Goal: Check status: Check status

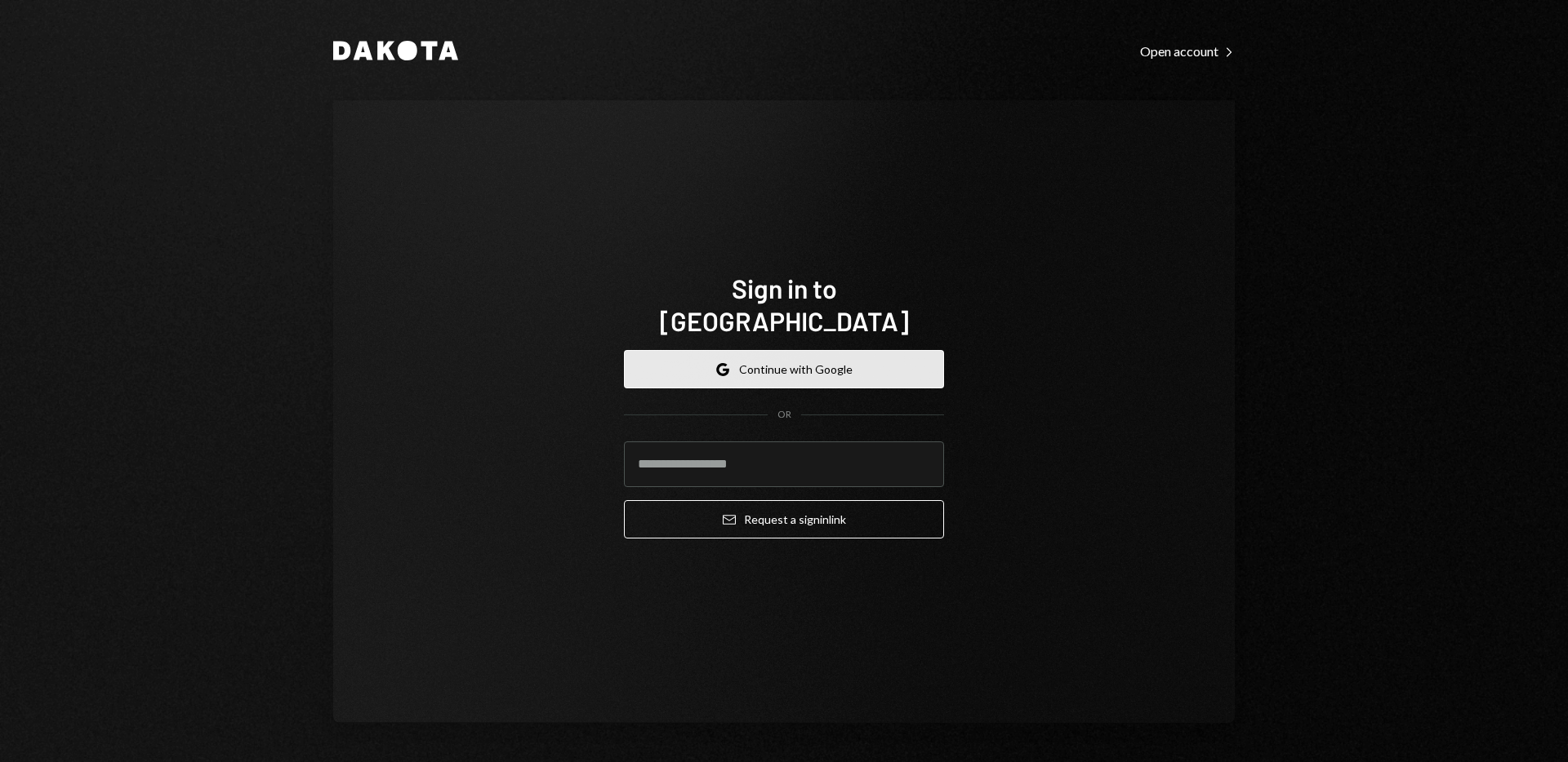
click at [895, 355] on button "Google Continue with Google" at bounding box center [784, 369] width 320 height 38
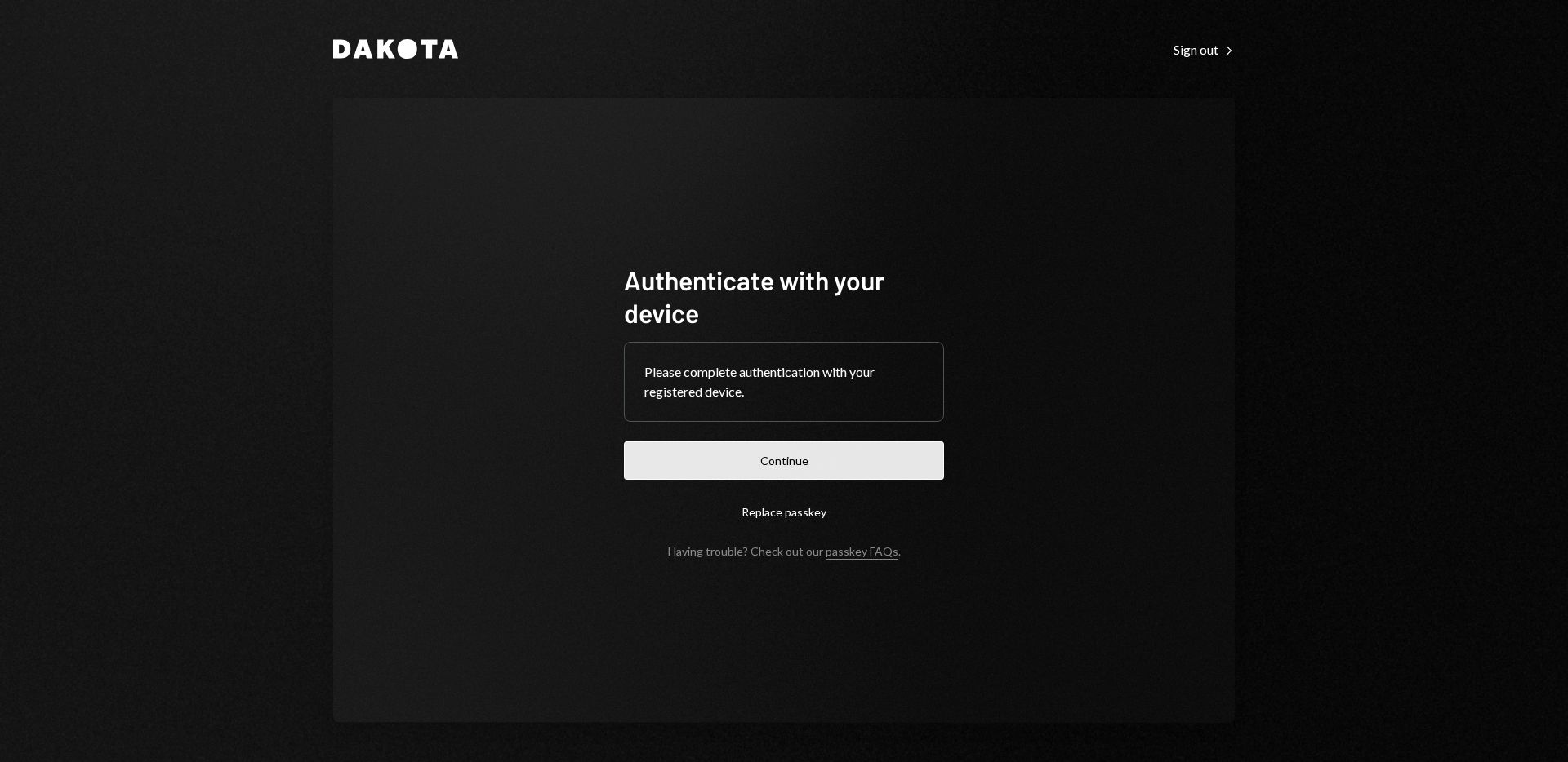
click at [800, 450] on button "Continue" at bounding box center [784, 461] width 320 height 38
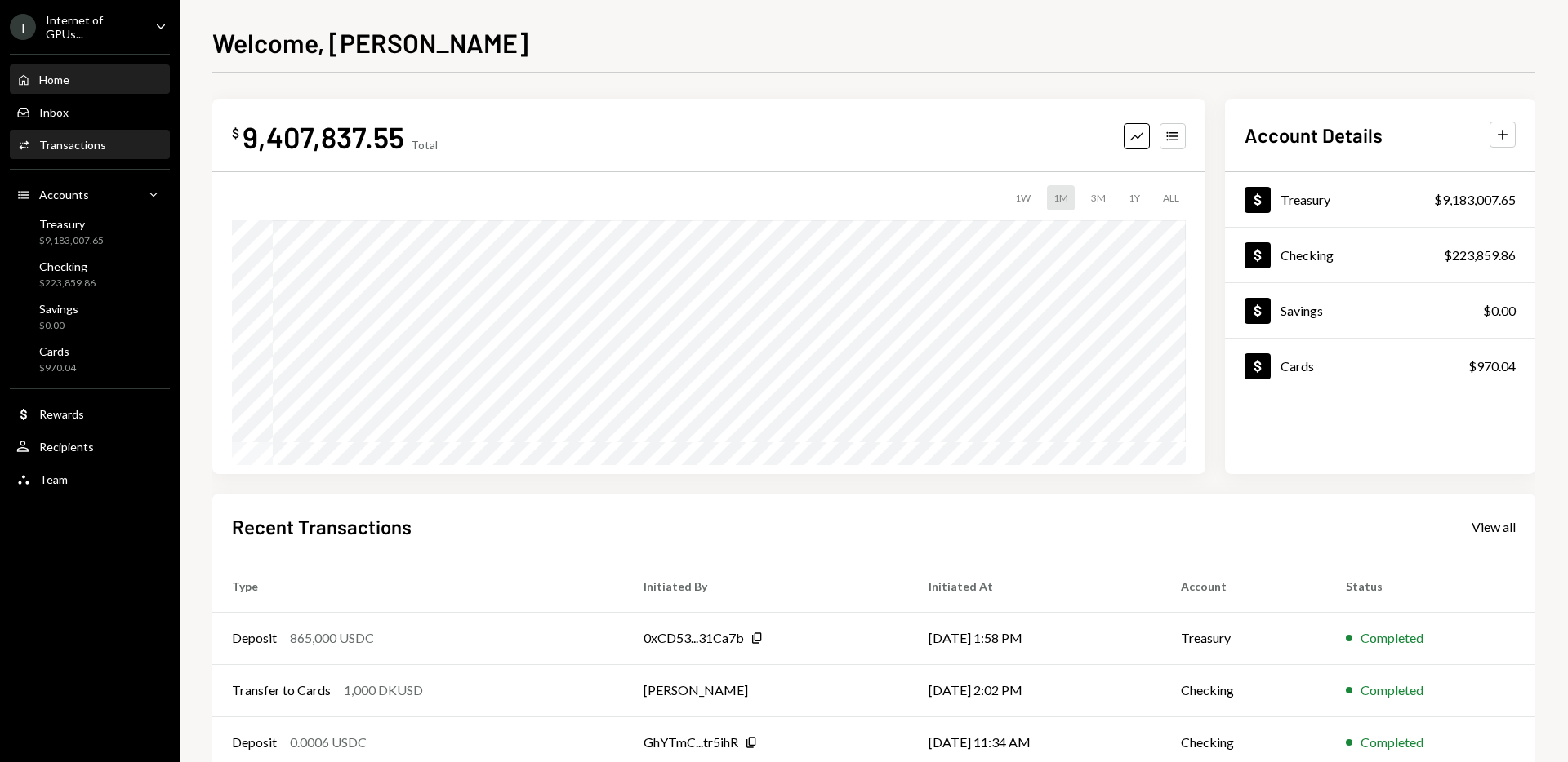
click at [85, 142] on div "Transactions" at bounding box center [72, 145] width 67 height 14
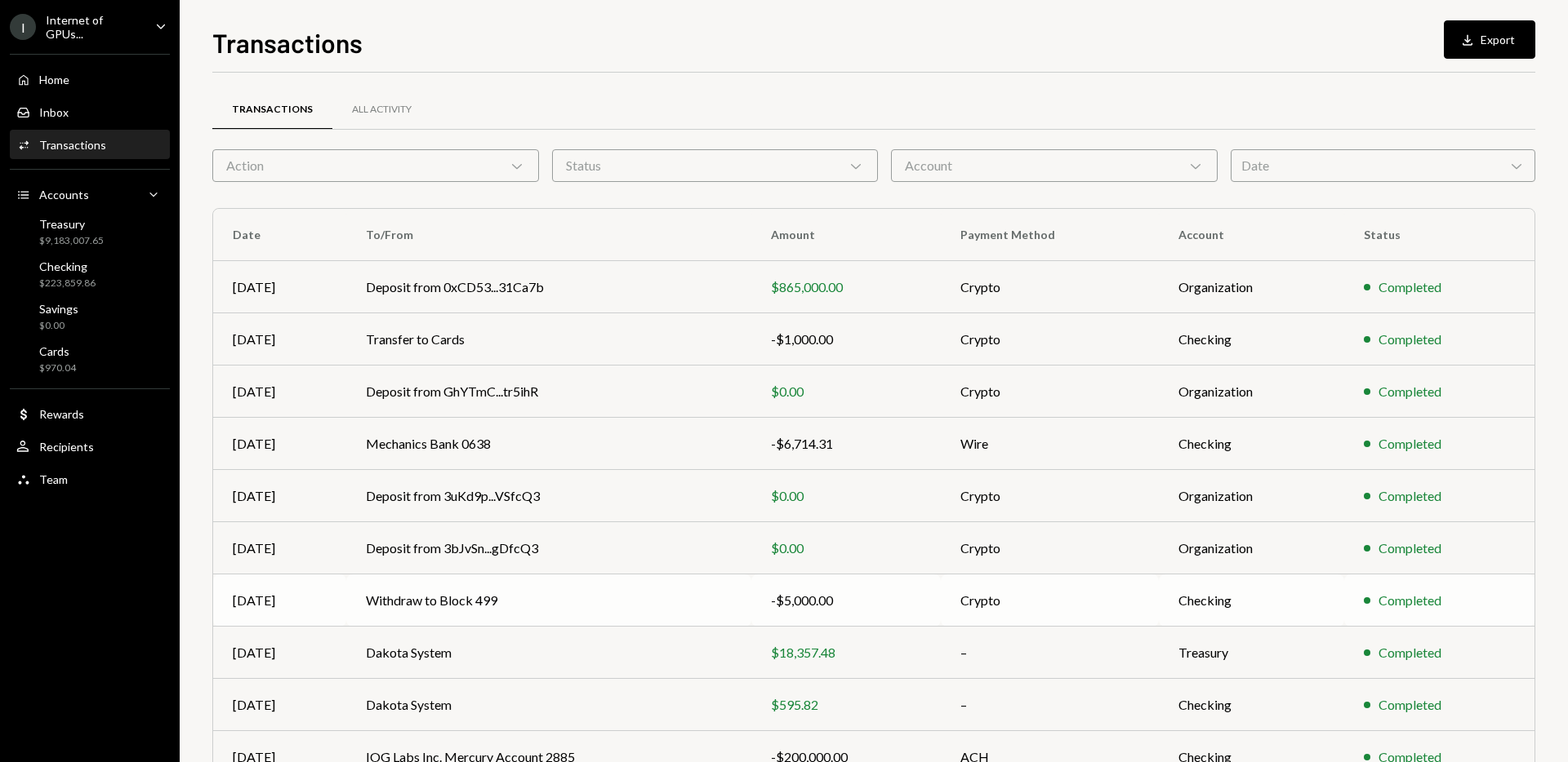
click at [663, 595] on td "Withdraw to Block 499" at bounding box center [549, 600] width 405 height 52
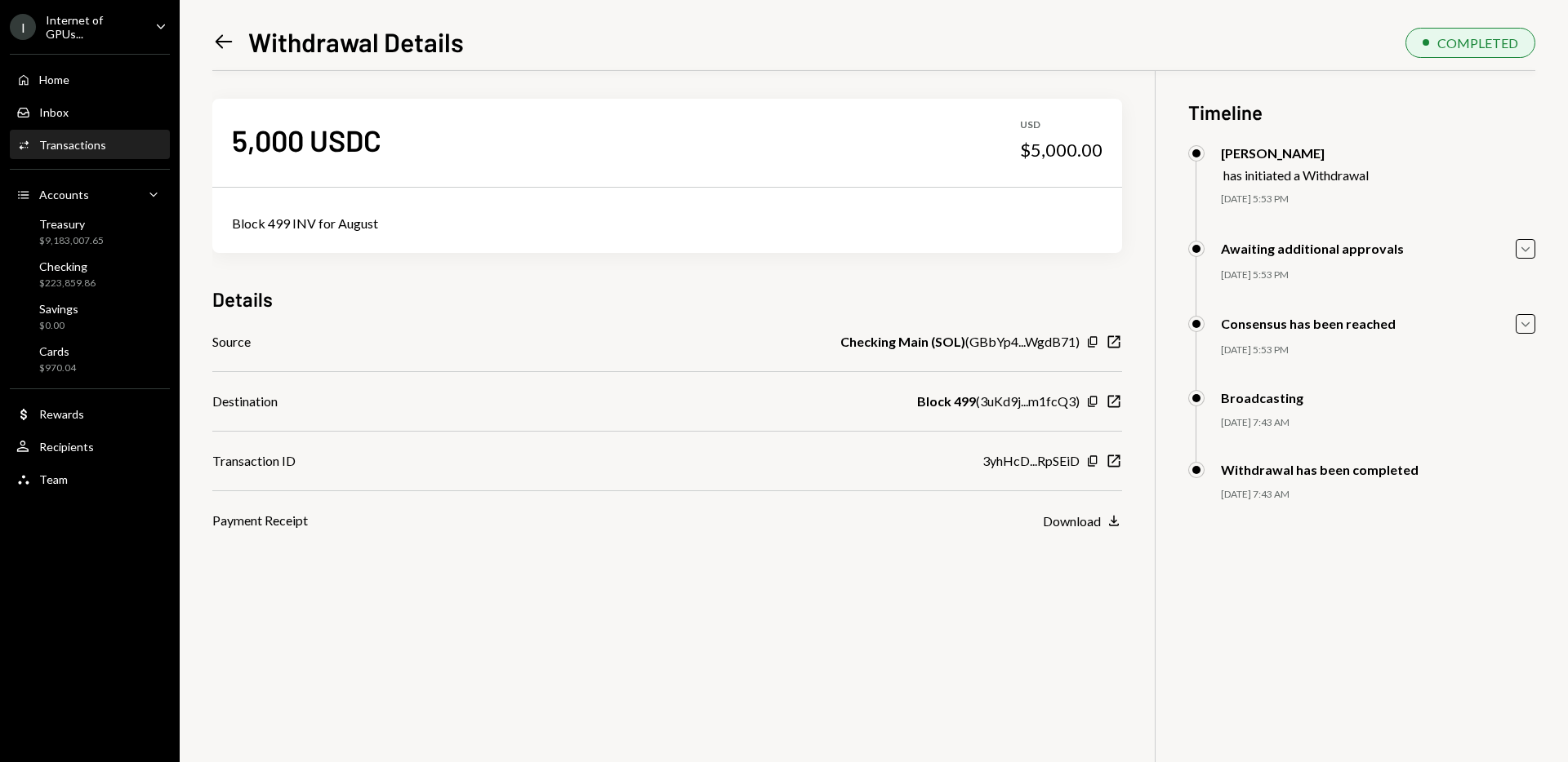
scroll to position [6, 0]
